Goal: Task Accomplishment & Management: Use online tool/utility

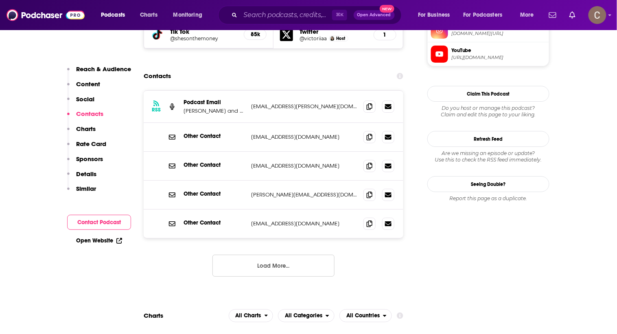
scroll to position [805, 0]
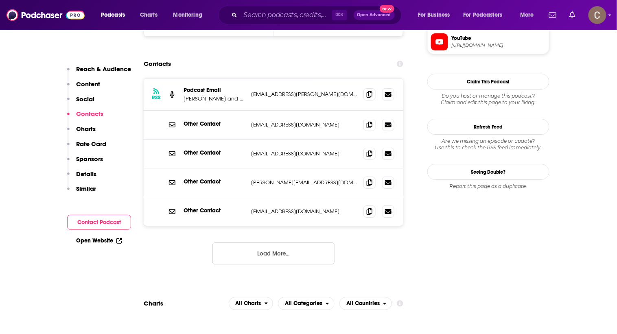
drag, startPoint x: 341, startPoint y: 92, endPoint x: 274, endPoint y: 93, distance: 67.2
click at [274, 121] on p "[EMAIL_ADDRESS][DOMAIN_NAME]" at bounding box center [304, 124] width 106 height 7
drag, startPoint x: 276, startPoint y: 91, endPoint x: 340, endPoint y: 93, distance: 64.3
click at [340, 121] on p "[EMAIL_ADDRESS][DOMAIN_NAME]" at bounding box center [304, 124] width 106 height 7
copy p "[DOMAIN_NAME]"
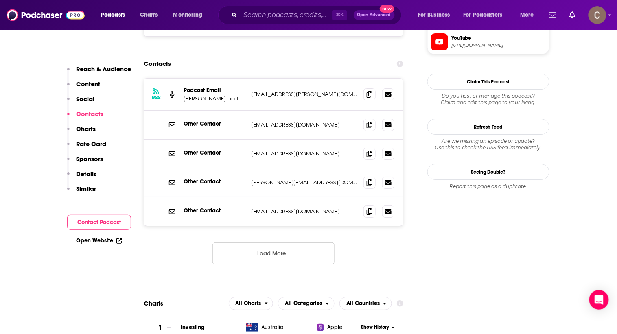
click at [314, 91] on p "[EMAIL_ADDRESS][PERSON_NAME][DOMAIN_NAME]" at bounding box center [304, 94] width 106 height 7
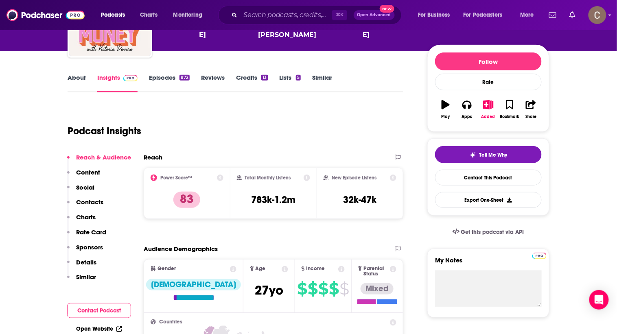
scroll to position [0, 0]
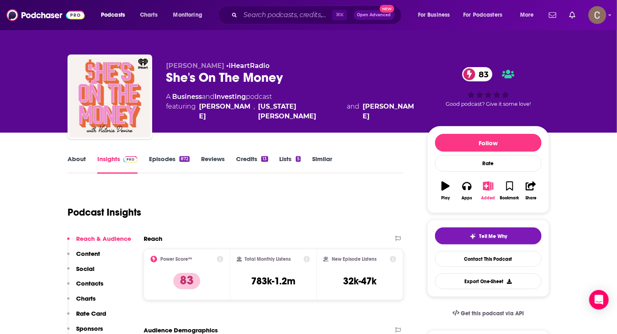
click at [484, 183] on icon "button" at bounding box center [489, 186] width 10 height 9
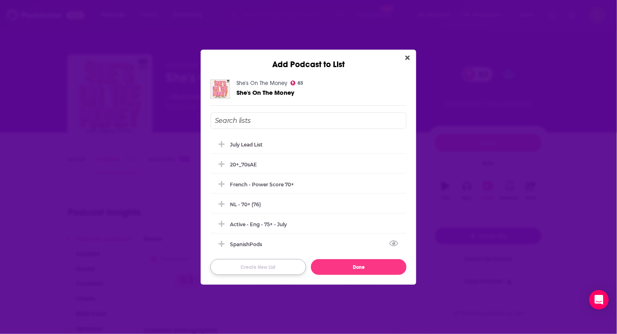
click at [270, 269] on button "Create New List" at bounding box center [258, 267] width 96 height 16
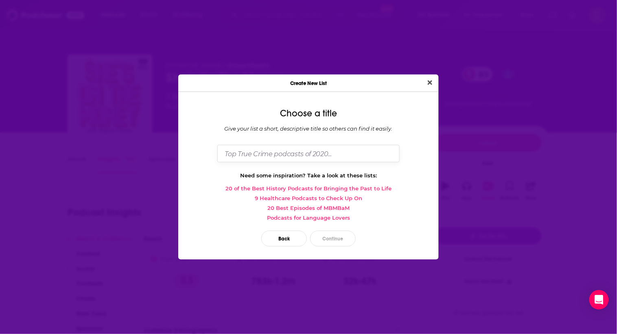
click at [273, 153] on input "Dialog" at bounding box center [308, 154] width 182 height 18
type input "s25"
click at [322, 233] on button "Continue" at bounding box center [333, 239] width 46 height 16
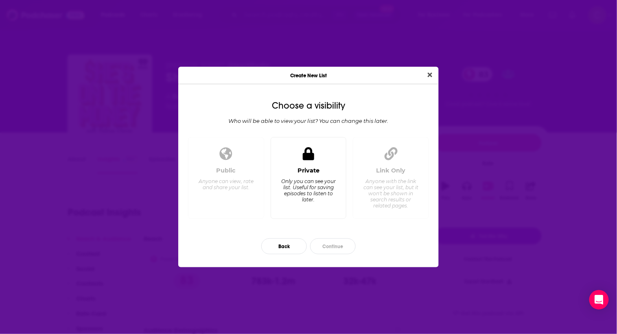
click at [319, 179] on div "Only you can see your list. Useful for saving episodes to listen to later." at bounding box center [308, 190] width 56 height 24
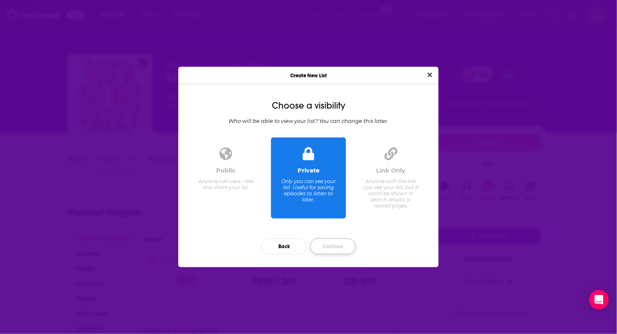
click at [341, 246] on button "Continue" at bounding box center [333, 247] width 46 height 16
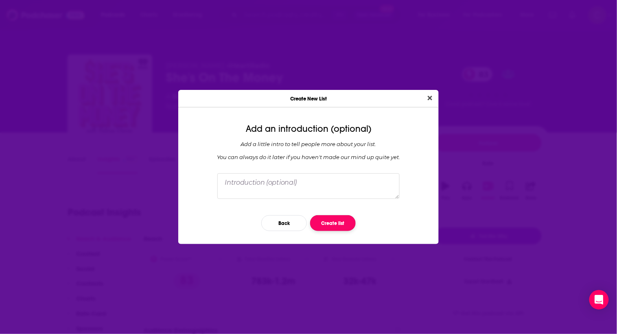
click at [334, 225] on button "Create list" at bounding box center [333, 223] width 46 height 16
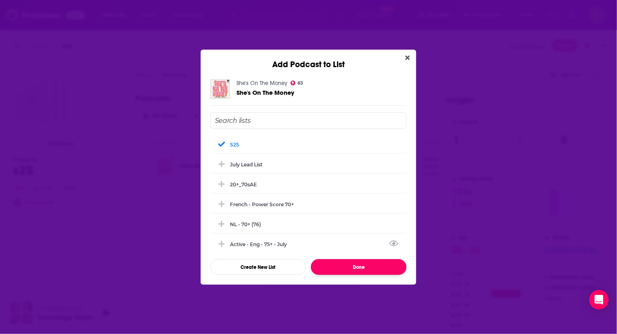
click at [378, 269] on button "Done" at bounding box center [359, 267] width 96 height 16
